Goal: Browse casually: Explore the website without a specific task or goal

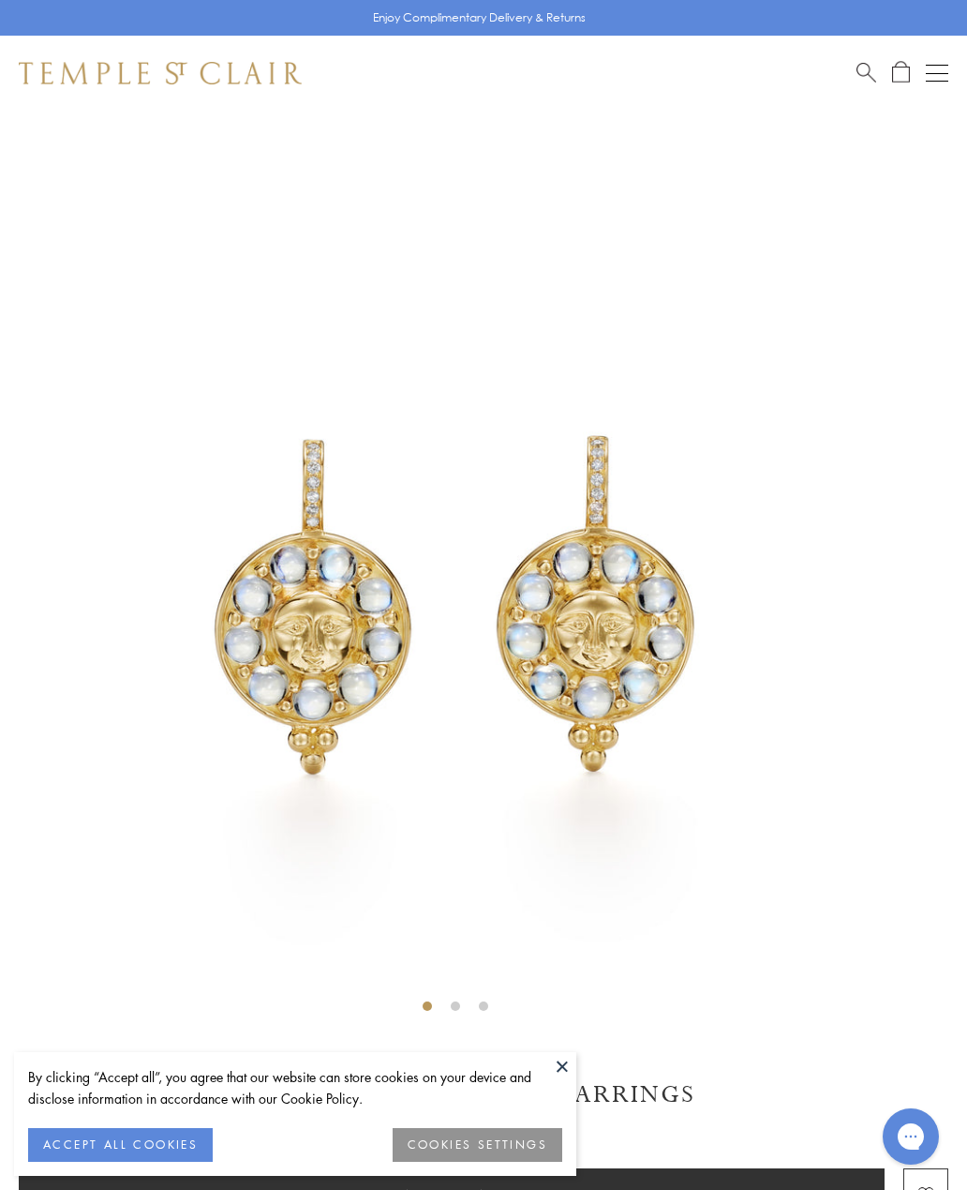
click at [530, 1135] on button "COOKIES SETTINGS" at bounding box center [478, 1145] width 170 height 34
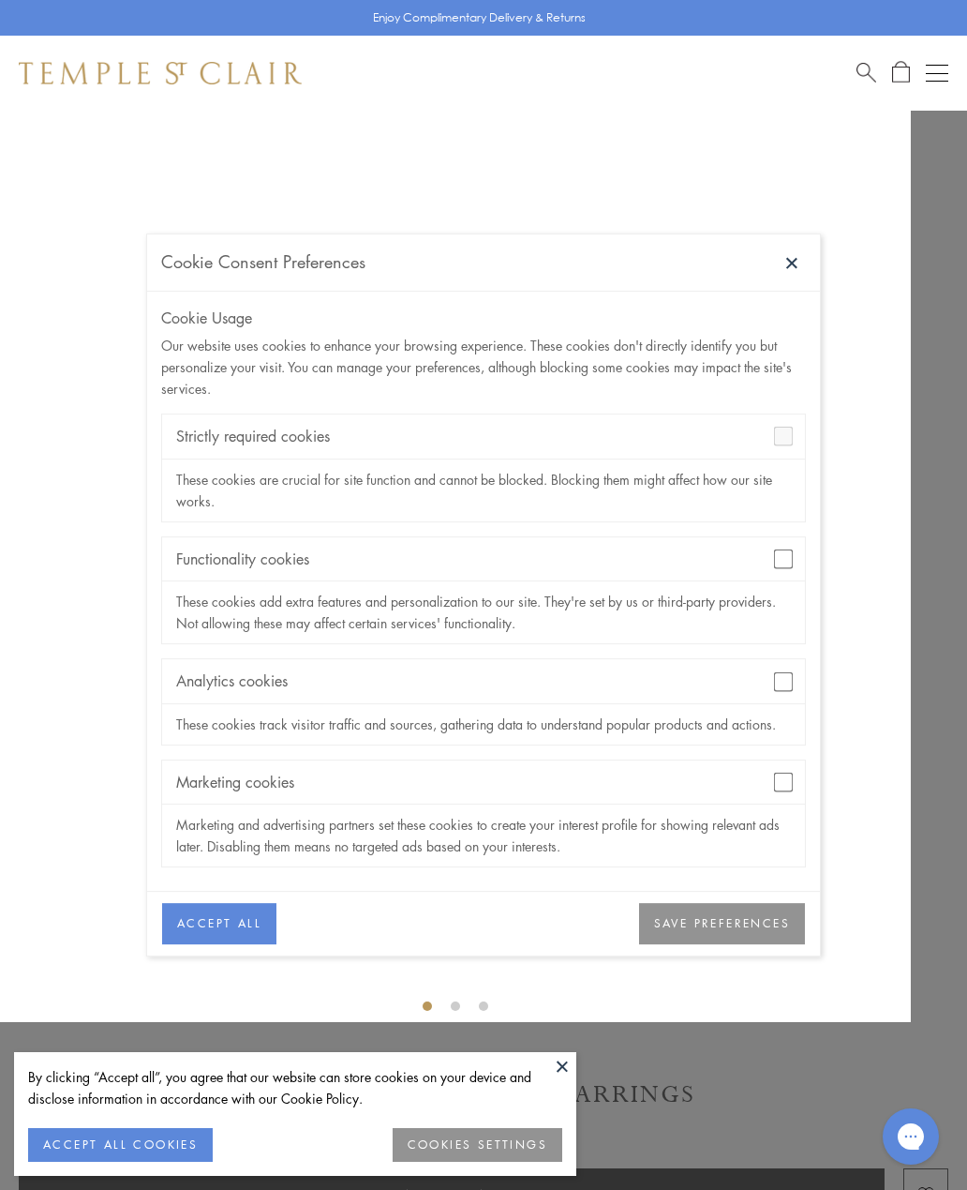
click at [126, 1149] on button "ACCEPT ALL COOKIES" at bounding box center [120, 1145] width 185 height 34
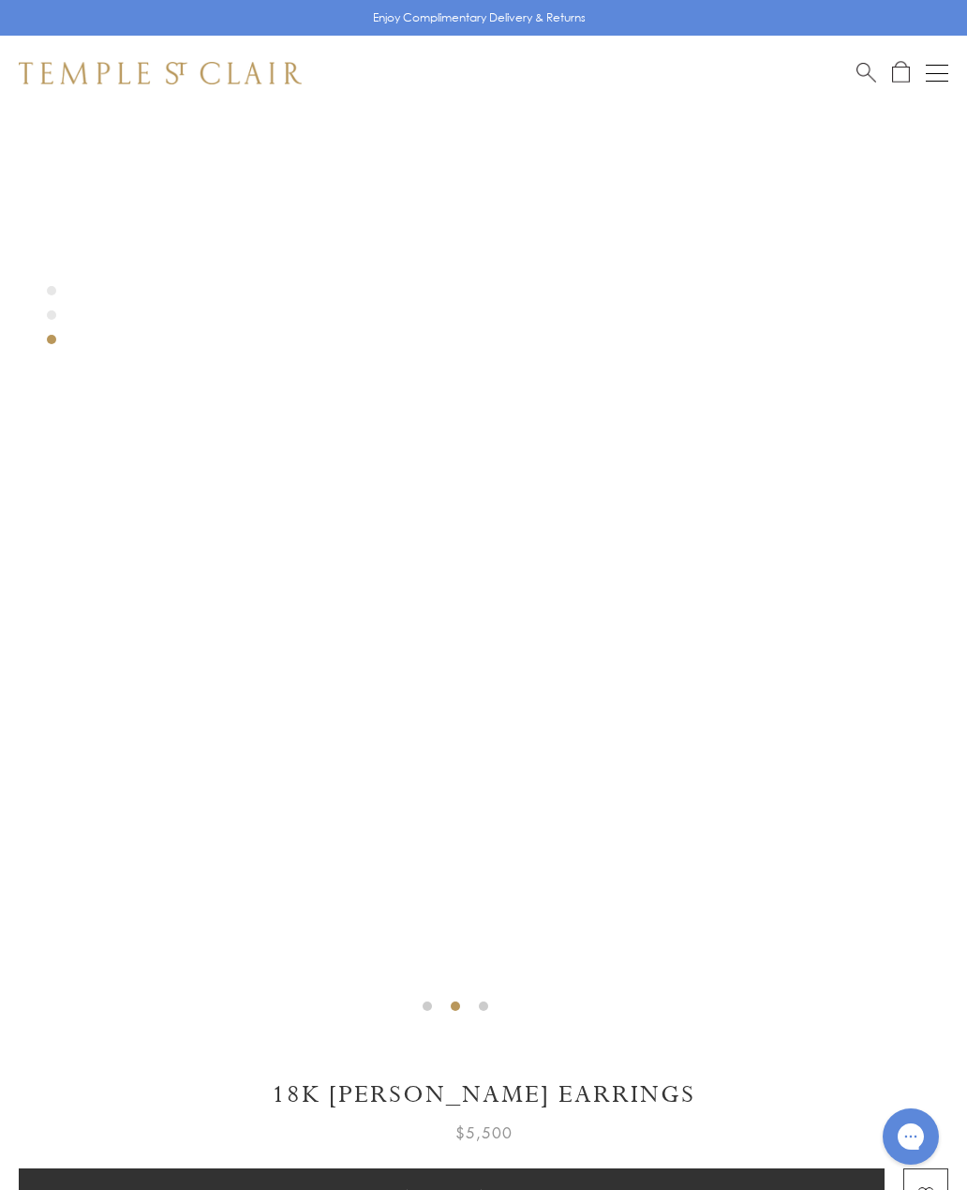
click at [257, 62] on img at bounding box center [160, 73] width 283 height 22
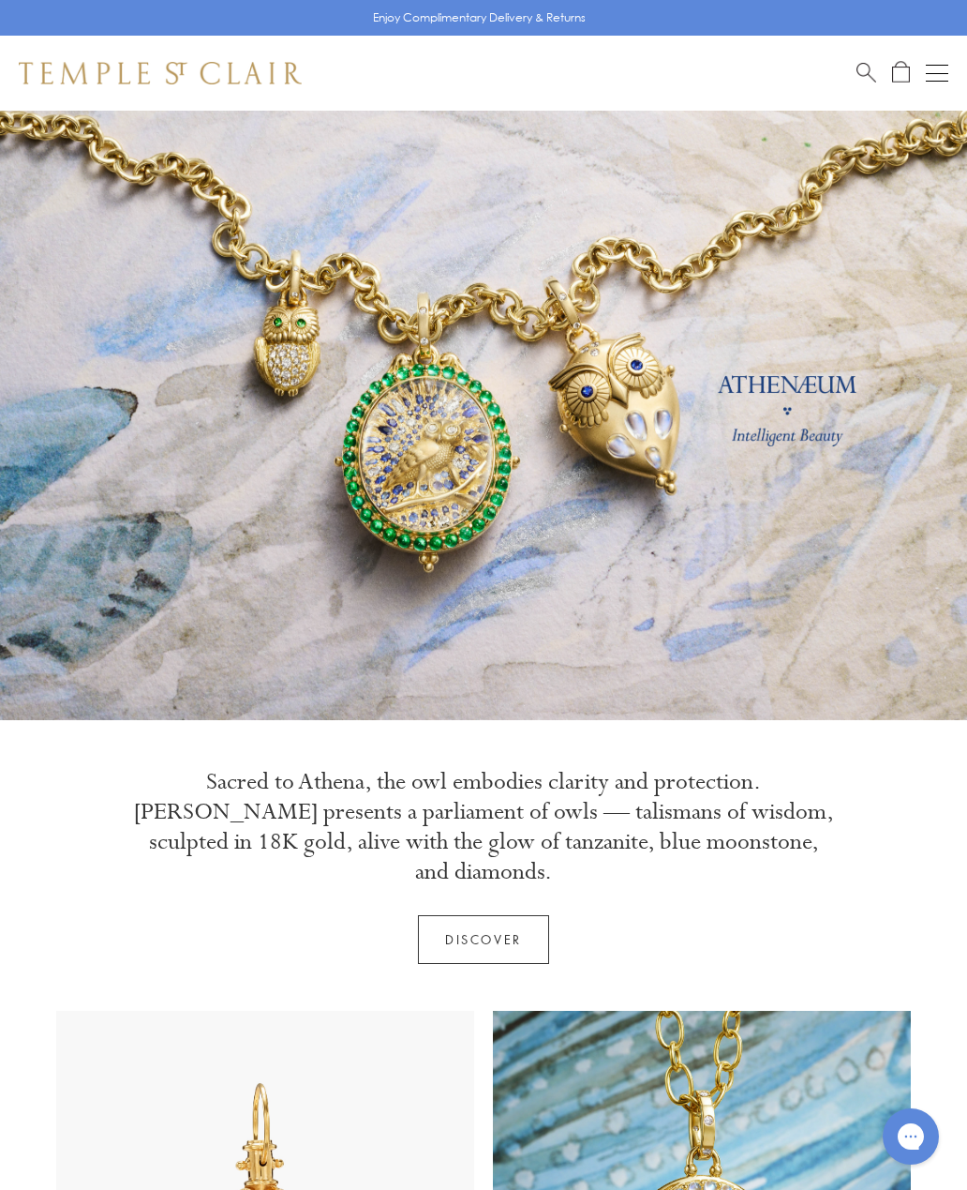
click at [938, 73] on div "Open navigation" at bounding box center [937, 73] width 22 height 1
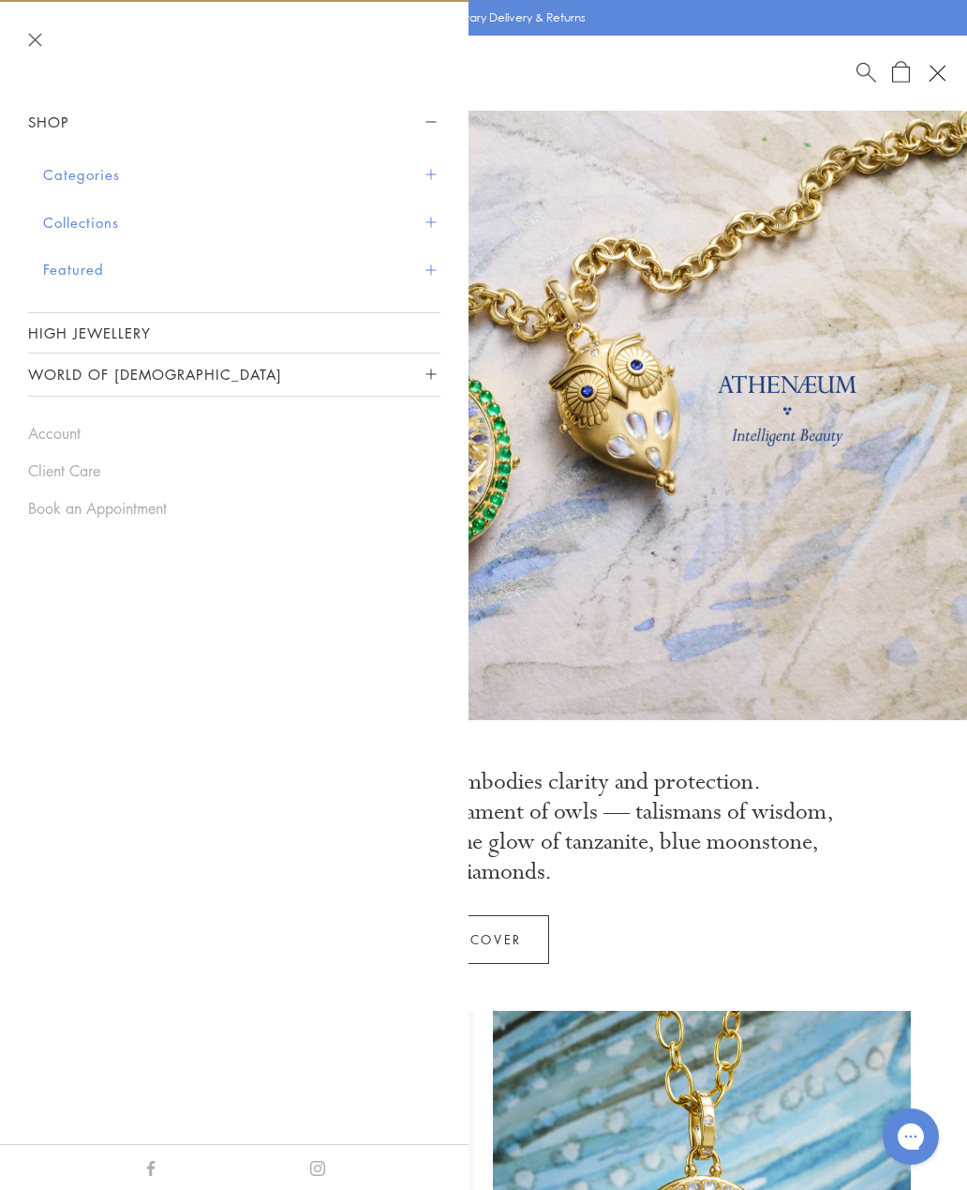
click at [106, 221] on button "Collections" at bounding box center [241, 223] width 397 height 48
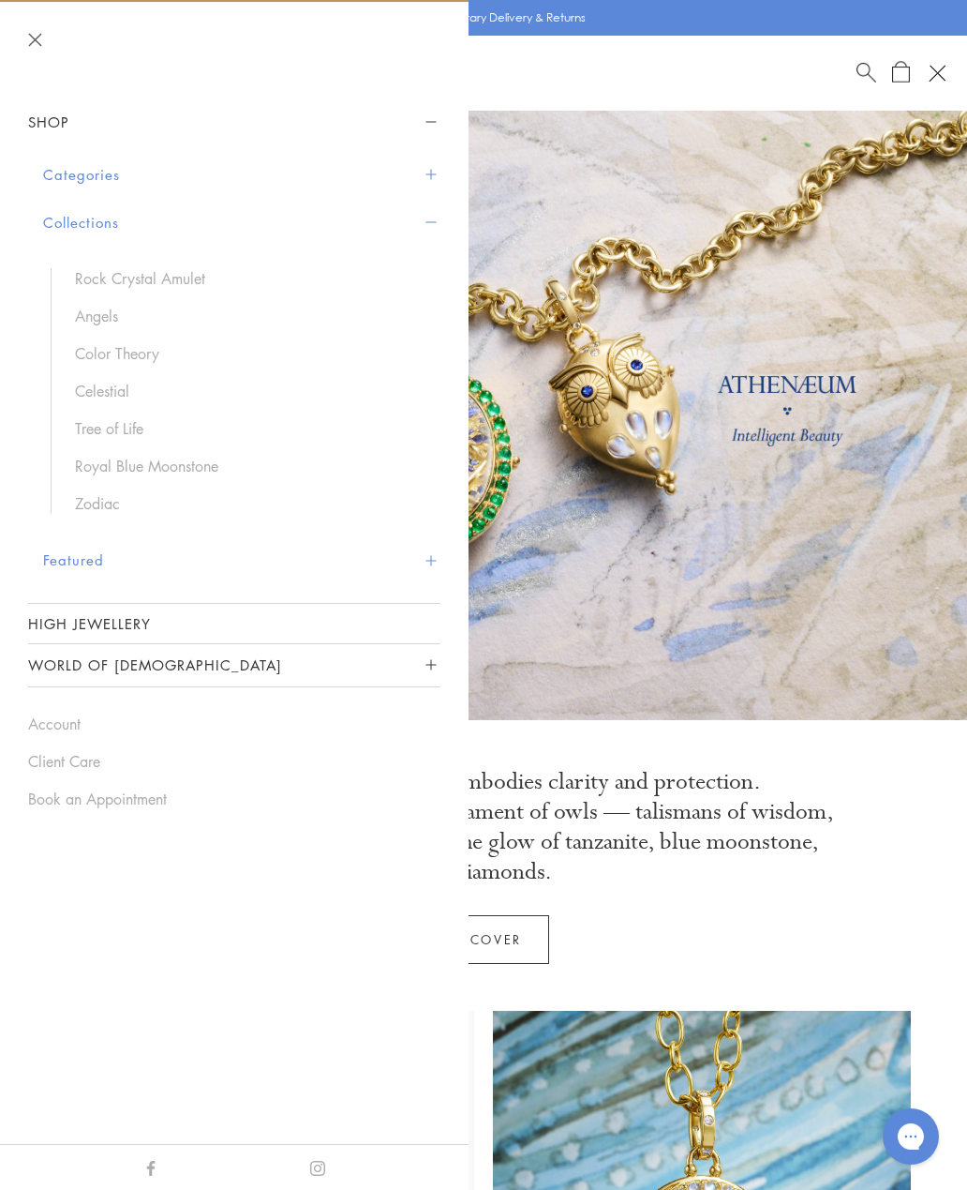
click at [110, 318] on link "Angels" at bounding box center [248, 316] width 347 height 21
click at [162, 285] on link "Rock Crystal Amulet" at bounding box center [248, 278] width 347 height 21
click at [80, 556] on button "Featured" at bounding box center [241, 560] width 397 height 48
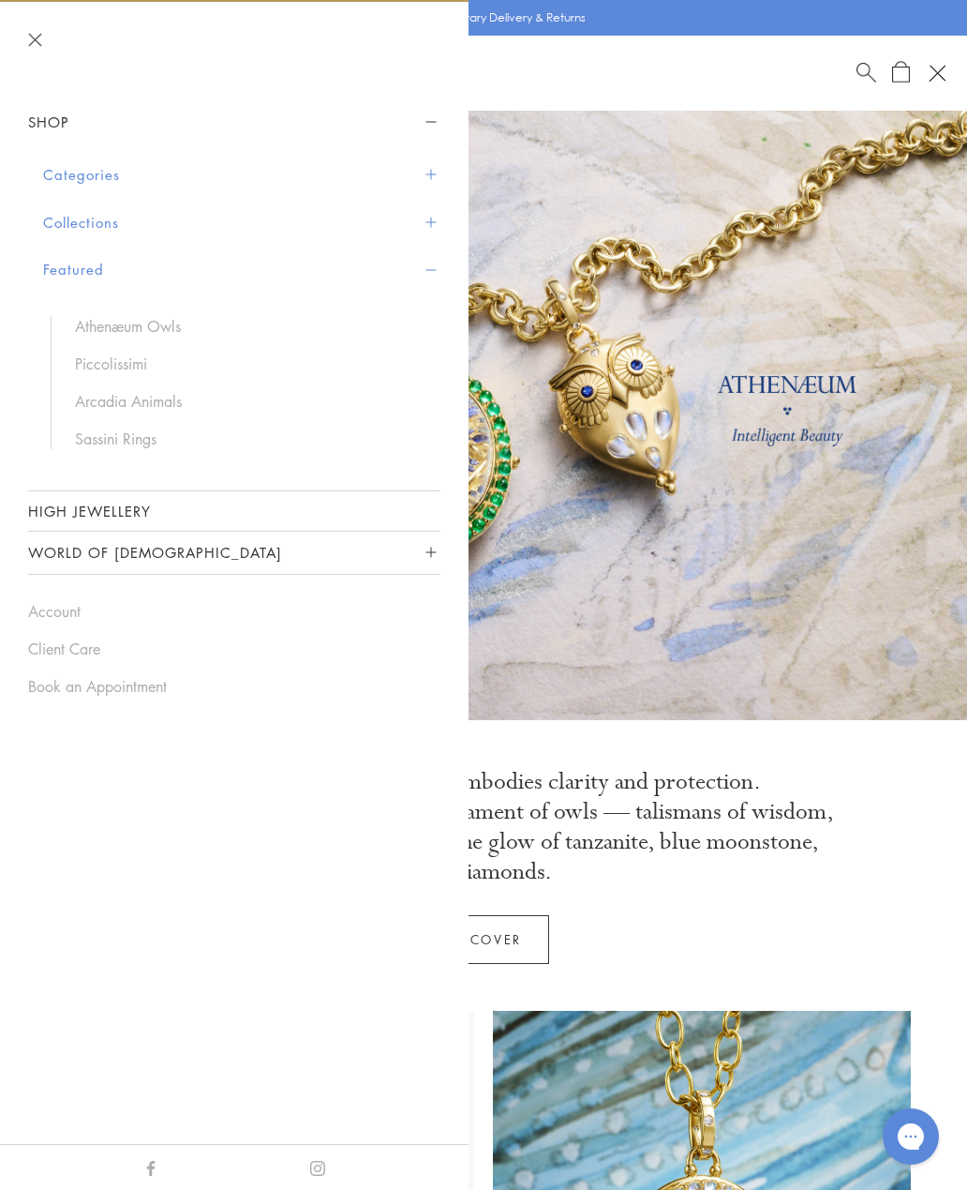
click at [139, 364] on link "Piccolissimi" at bounding box center [248, 363] width 347 height 21
click at [801, 640] on link at bounding box center [483, 415] width 967 height 609
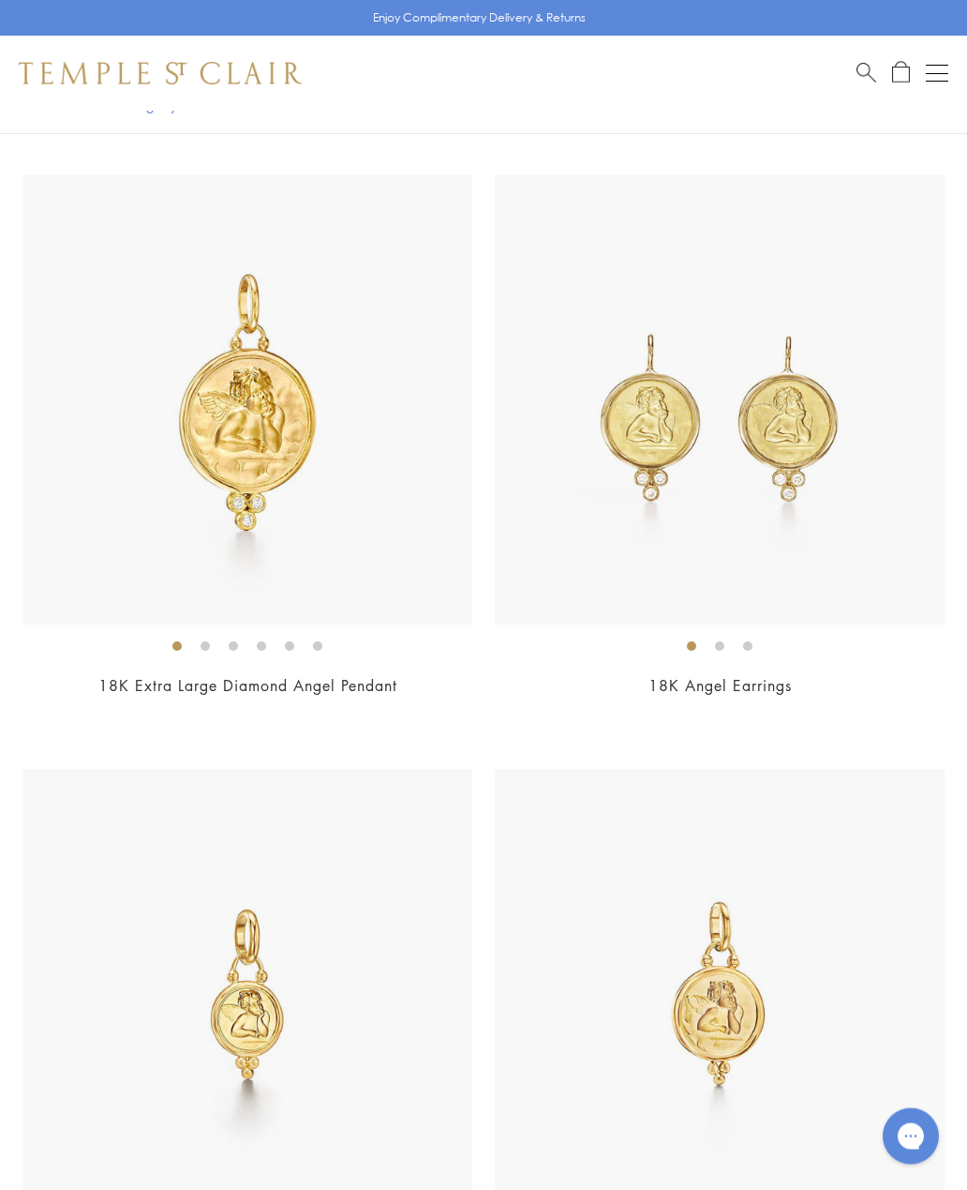
scroll to position [2719, 0]
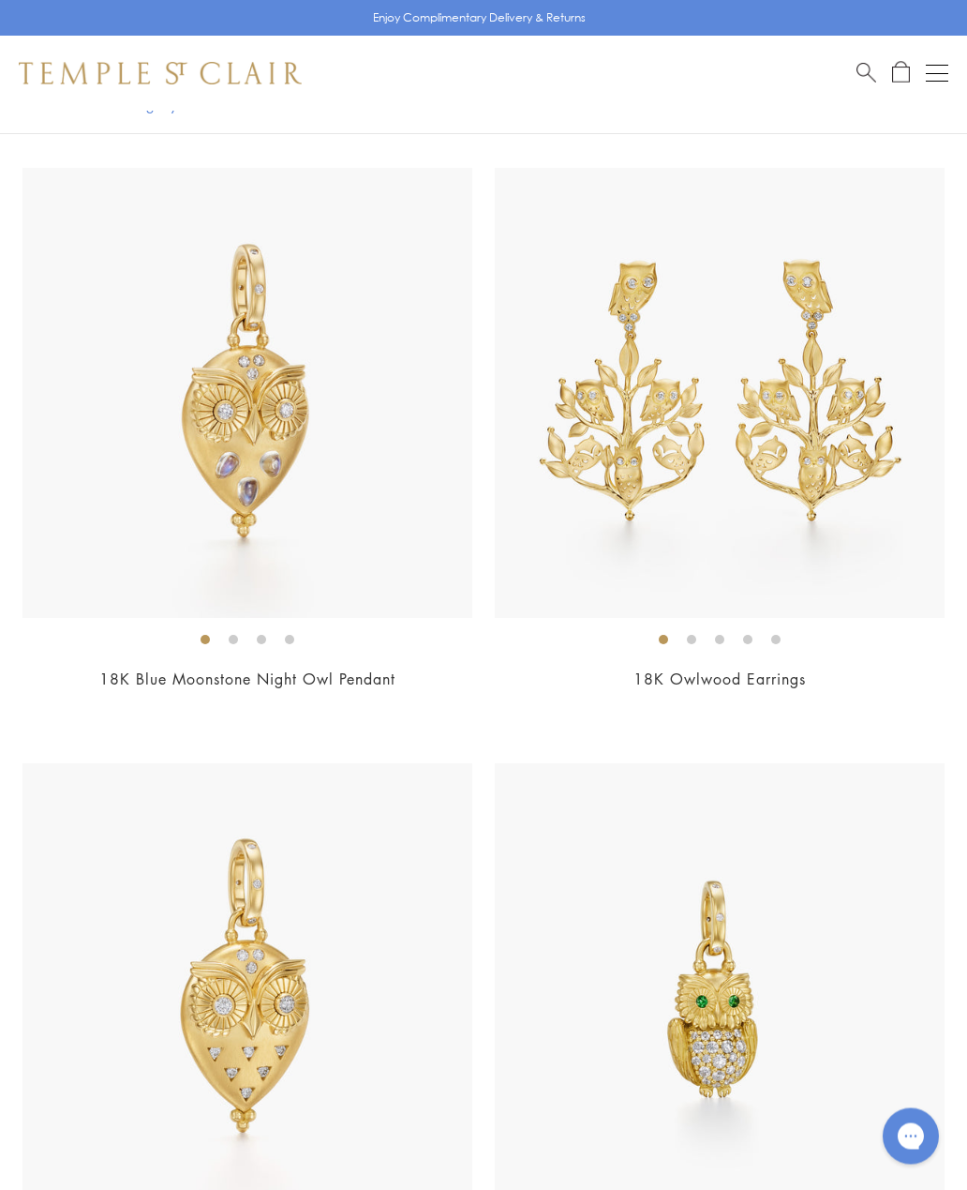
scroll to position [2163, 0]
click at [798, 492] on img at bounding box center [720, 393] width 450 height 450
